Goal: Task Accomplishment & Management: Complete application form

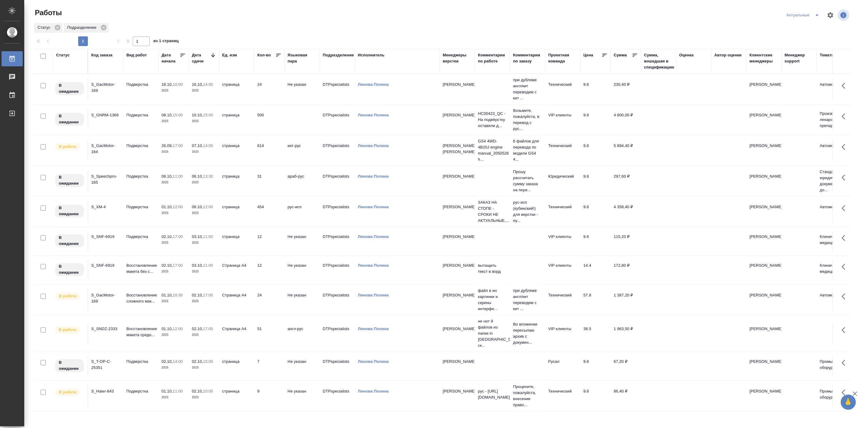
scroll to position [35, 0]
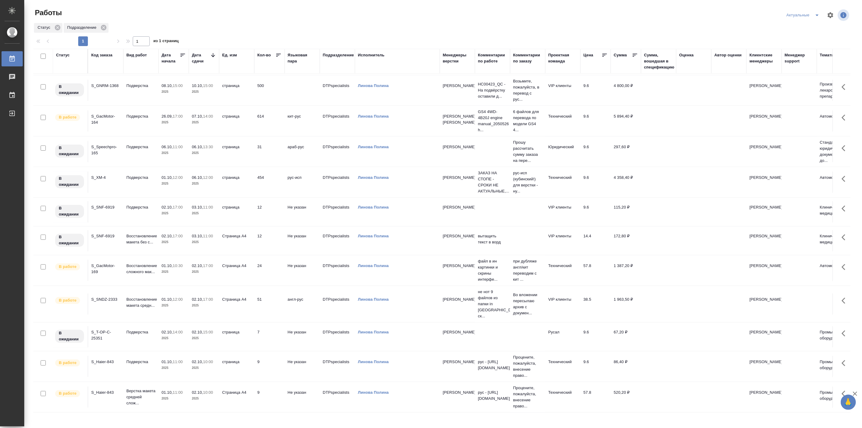
click at [157, 358] on td "Подверстка" at bounding box center [140, 366] width 35 height 21
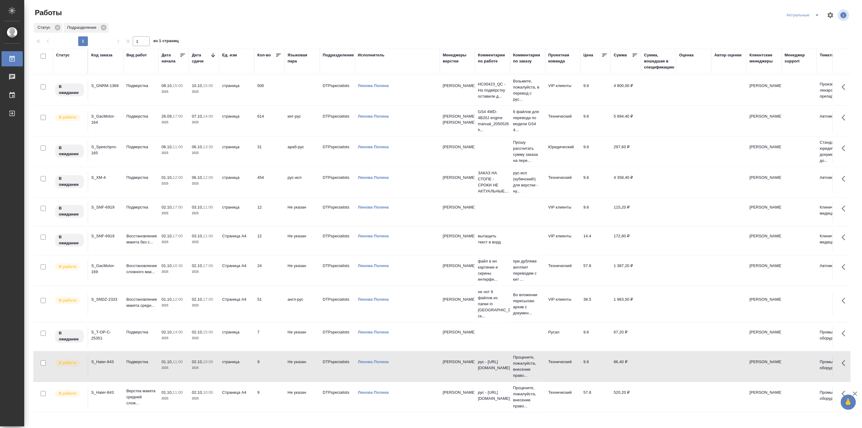
click at [157, 358] on td "Подверстка" at bounding box center [140, 366] width 35 height 21
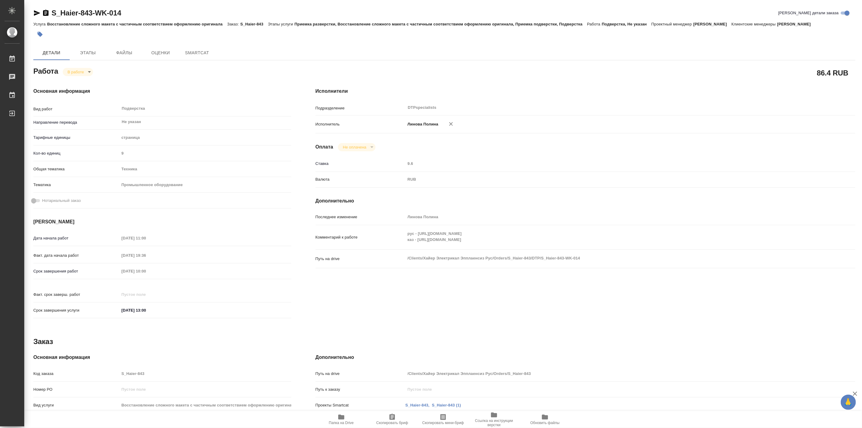
type textarea "x"
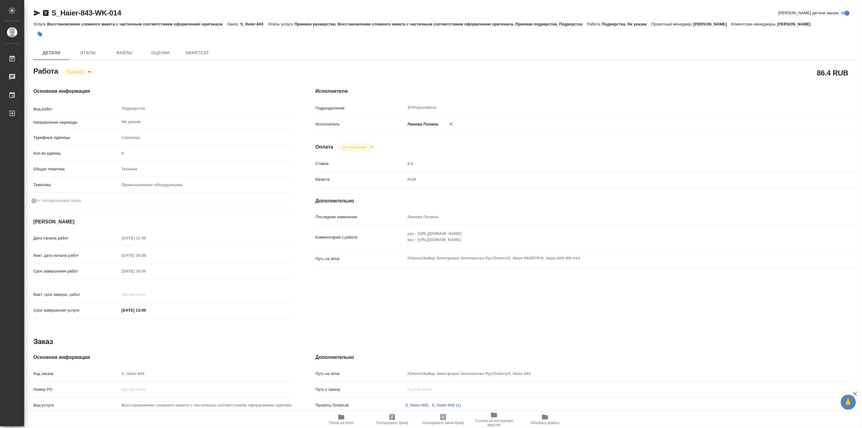
type textarea "x"
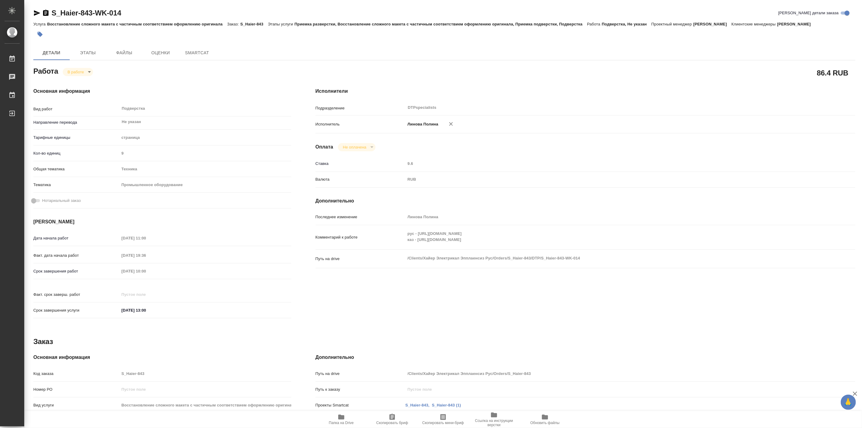
type textarea "x"
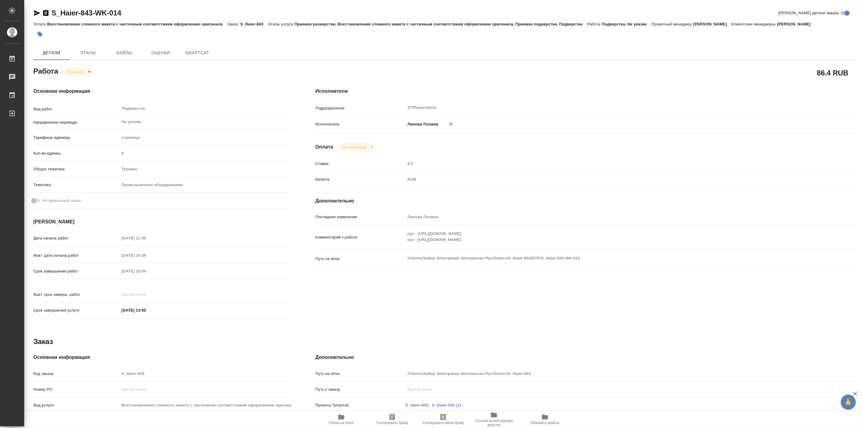
type textarea "x"
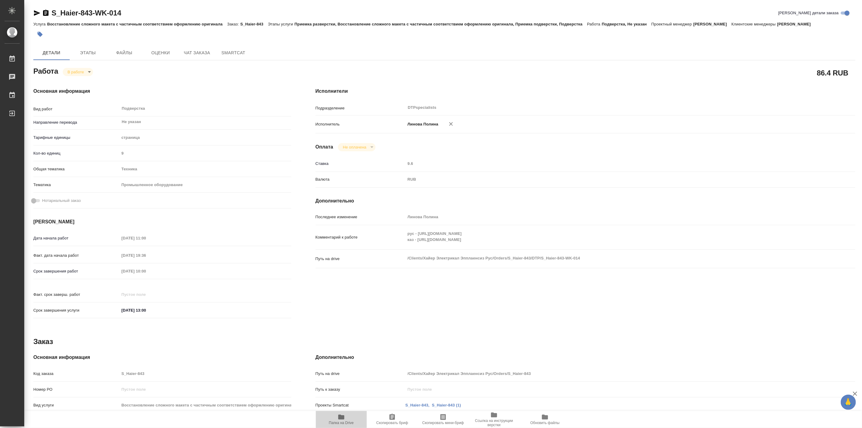
click at [341, 423] on span "Папка на Drive" at bounding box center [341, 423] width 25 height 4
type textarea "x"
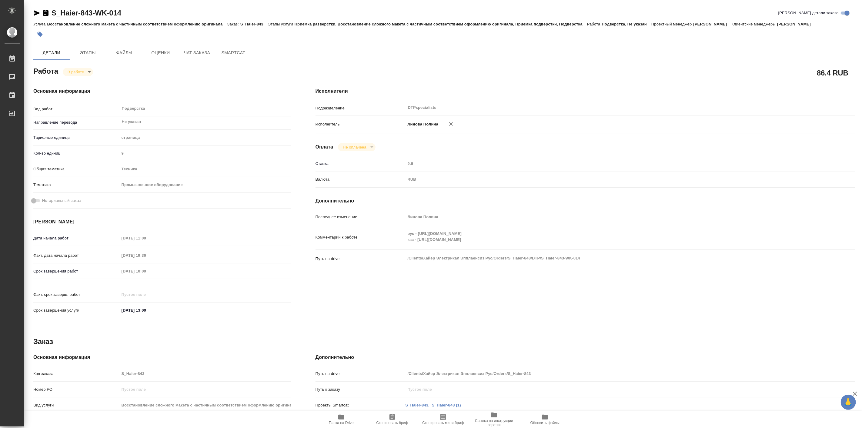
type textarea "x"
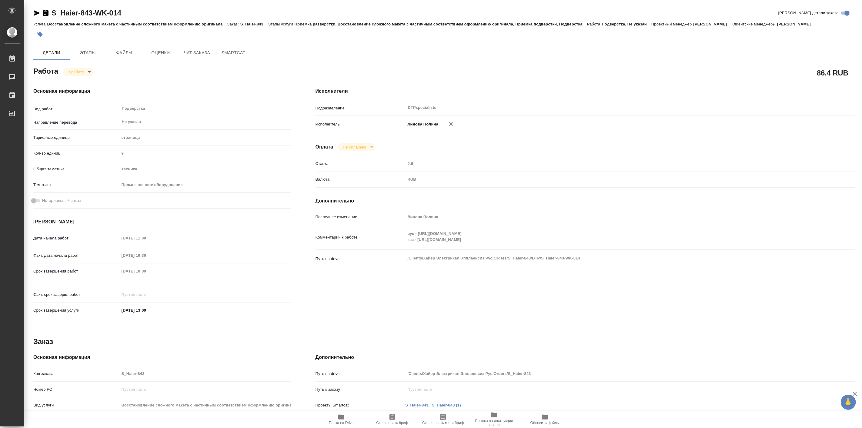
type textarea "x"
click at [88, 72] on body "🙏 .cls-1 fill:#fff; AWATERA [PERSON_NAME] Работы 0 Чаты График Выйти S_Haier-84…" at bounding box center [431, 214] width 862 height 428
click at [92, 82] on li "Выполнен" at bounding box center [82, 82] width 40 height 10
type textarea "x"
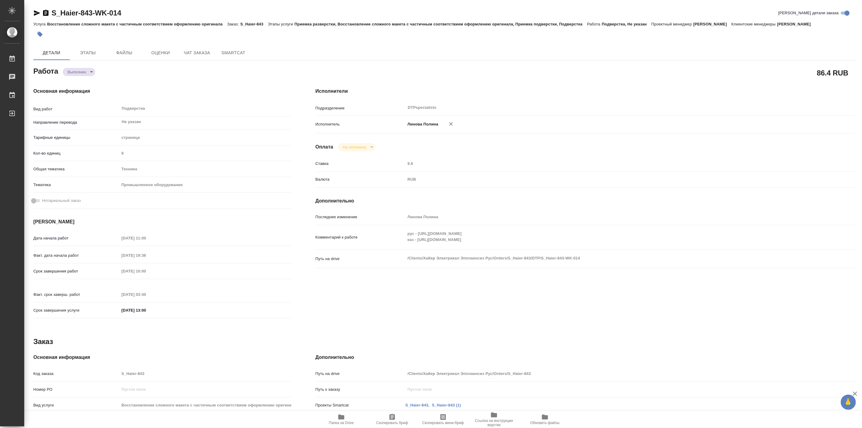
type textarea "x"
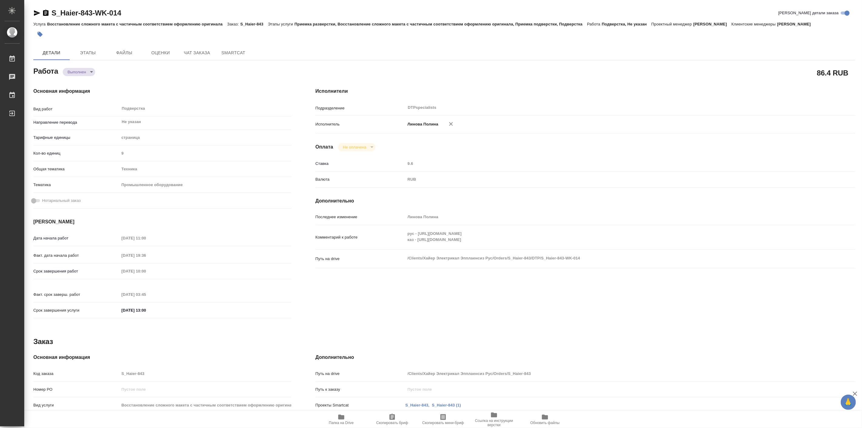
type textarea "x"
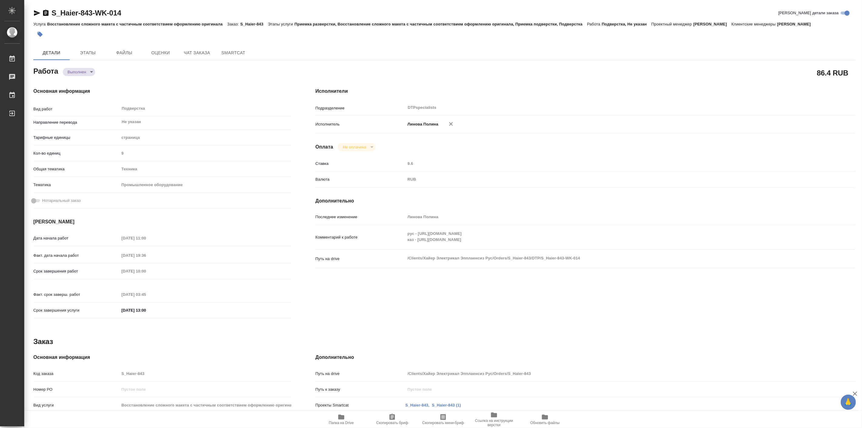
type textarea "x"
click at [39, 11] on icon "button" at bounding box center [36, 12] width 7 height 7
type textarea "x"
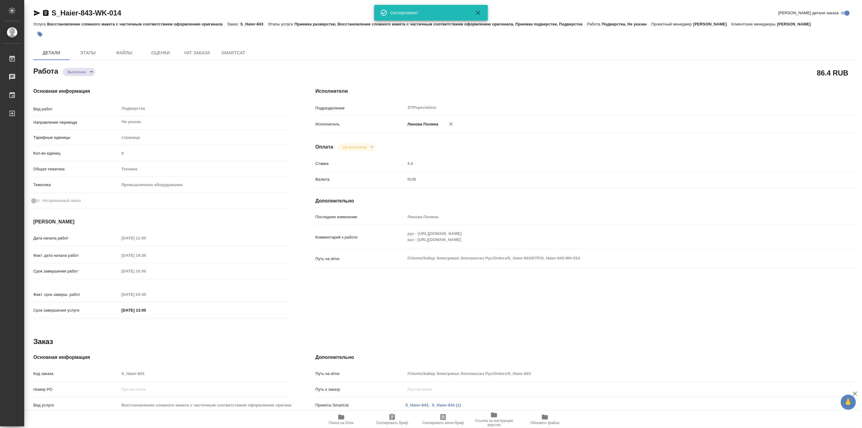
type textarea "x"
